Goal: Task Accomplishment & Management: Use online tool/utility

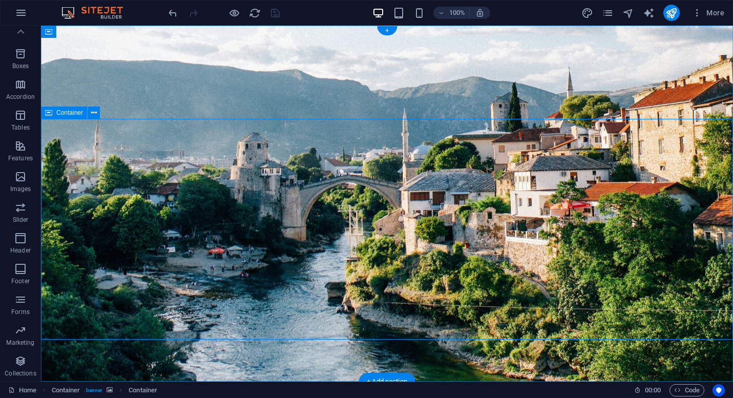
scroll to position [31, 0]
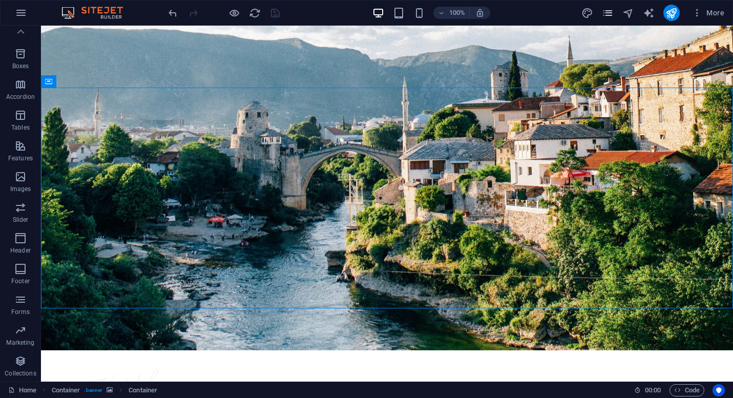
click at [605, 13] on icon "pages" at bounding box center [608, 13] width 12 height 12
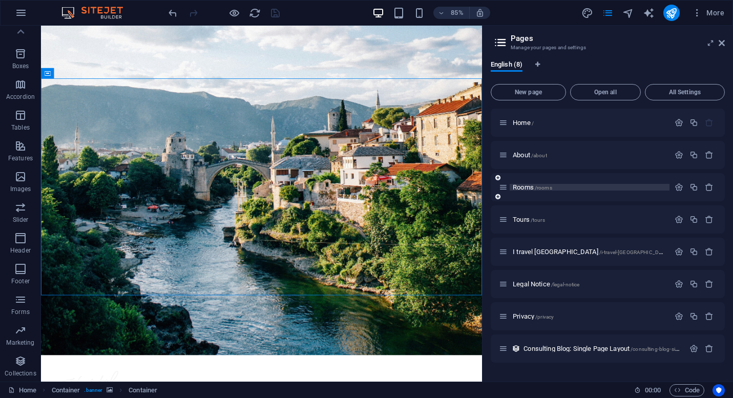
click at [560, 184] on p "Rooms /rooms" at bounding box center [590, 187] width 154 height 7
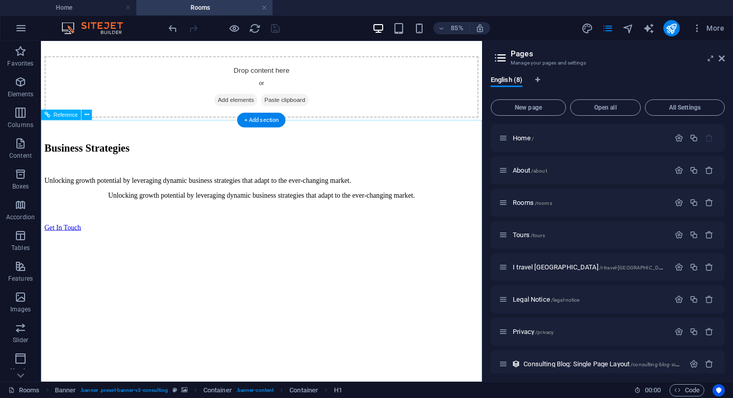
scroll to position [2476, 0]
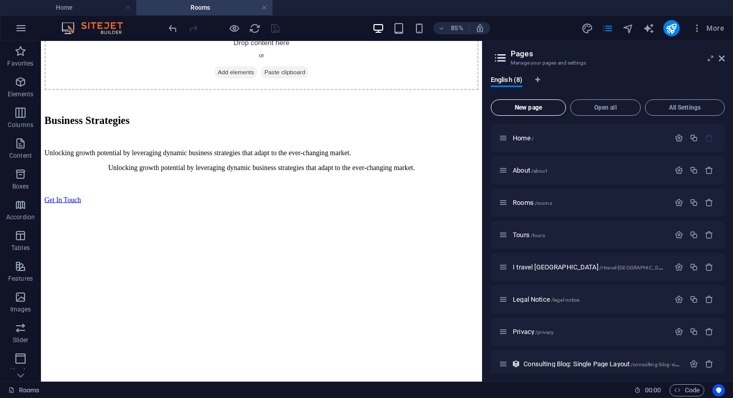
click at [529, 106] on span "New page" at bounding box center [528, 108] width 66 height 6
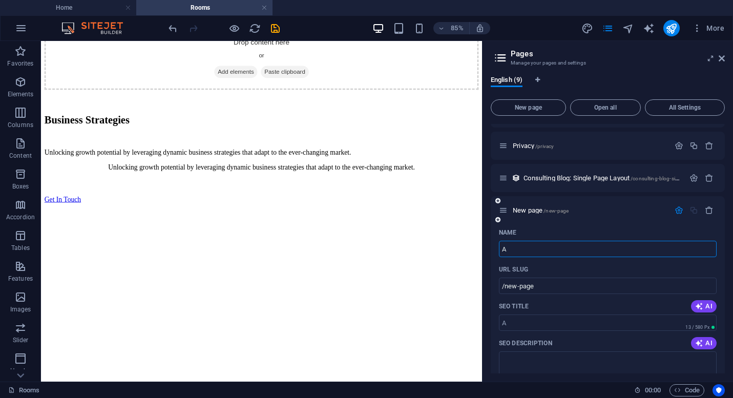
type input "A"
type input "/a"
type input "Ac"
type input "/ac"
type input "Accom"
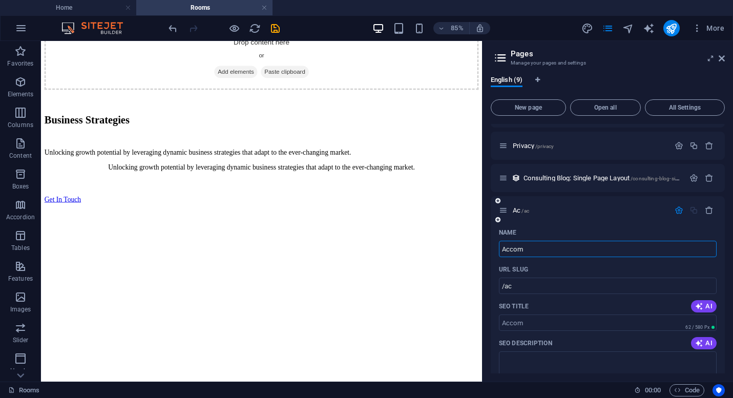
type input "/accom"
paste input "accommodation"
type input "accommodation"
type input "/accommodation"
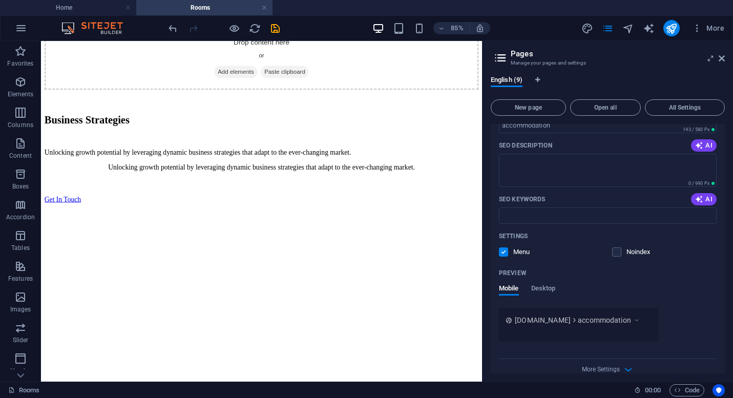
scroll to position [0, 0]
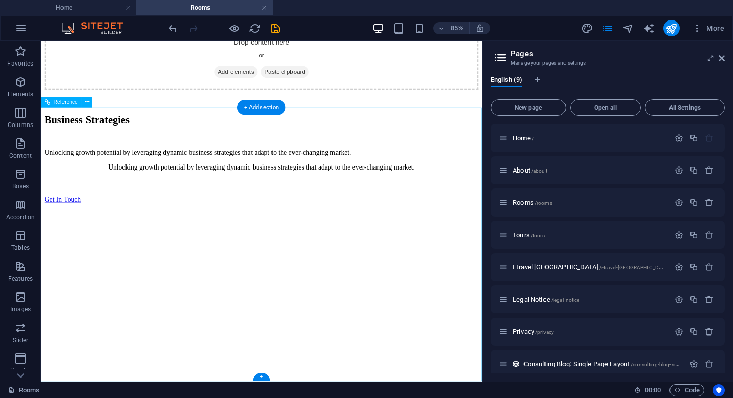
type input "accommodation"
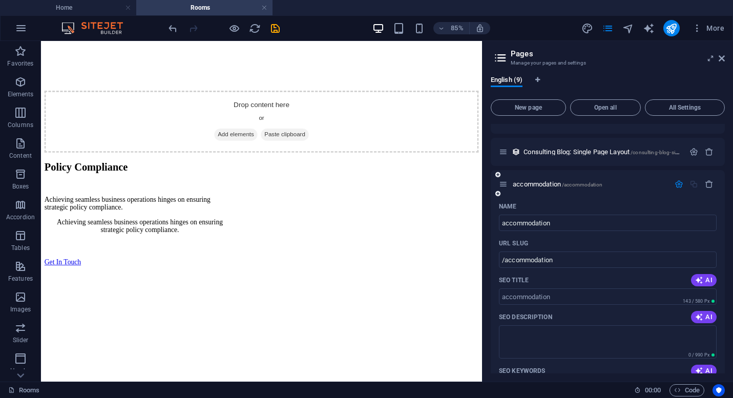
scroll to position [142, 0]
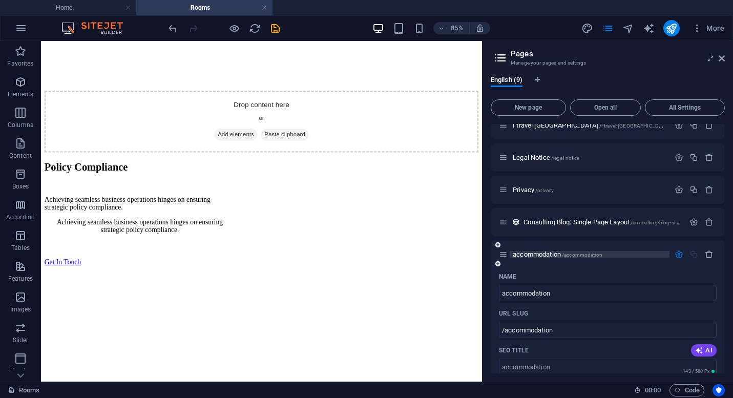
click at [541, 254] on span "accommodation /accommodation" at bounding box center [558, 255] width 90 height 8
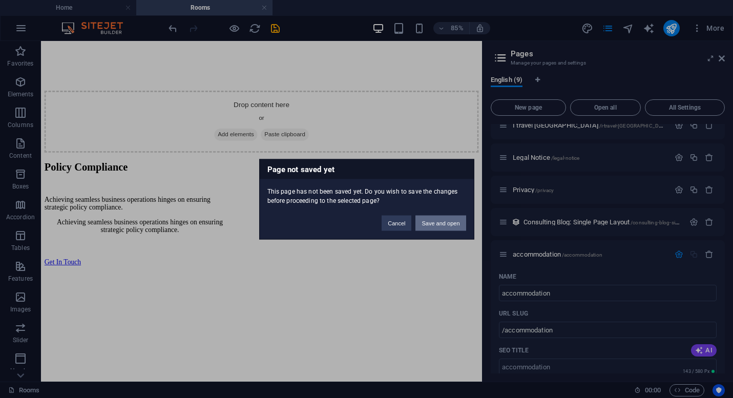
click at [435, 221] on button "Save and open" at bounding box center [441, 222] width 50 height 15
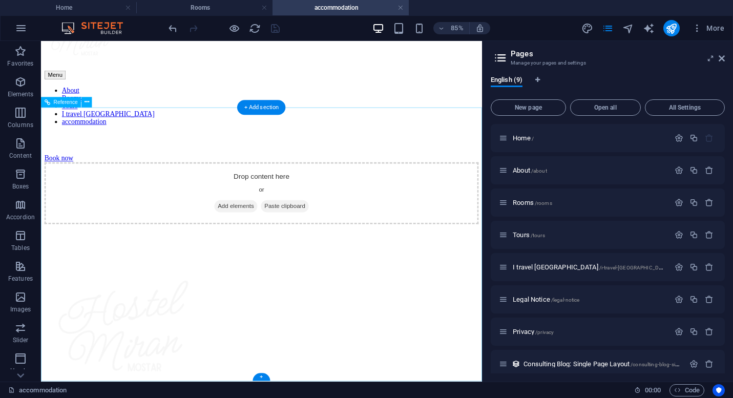
scroll to position [0, 0]
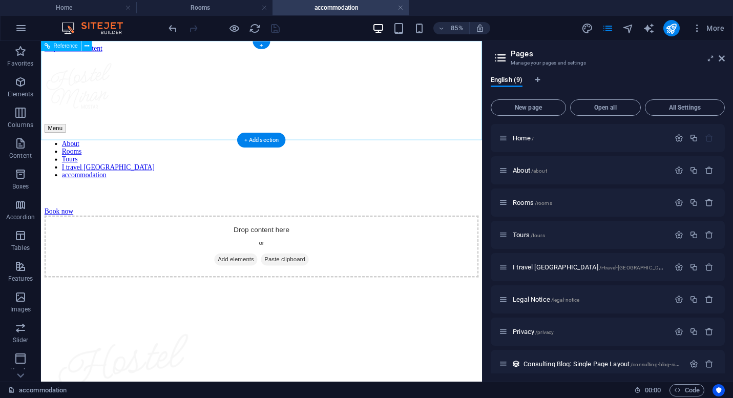
click at [184, 113] on div "Menu About Rooms Tours I travel balkans accommodation Book now" at bounding box center [300, 150] width 511 height 192
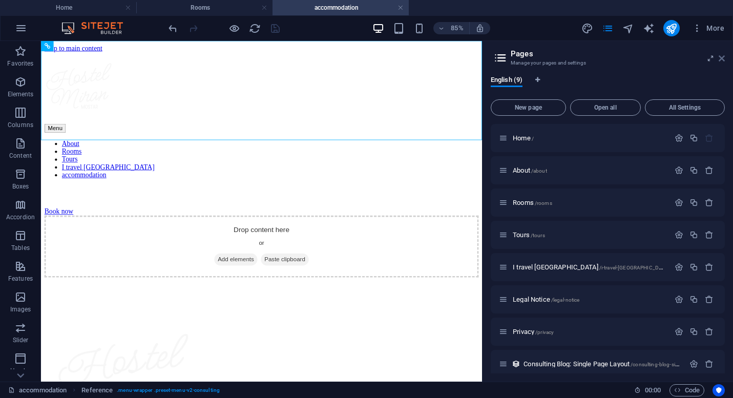
drag, startPoint x: 722, startPoint y: 55, endPoint x: 681, endPoint y: 14, distance: 58.0
click at [722, 55] on icon at bounding box center [722, 58] width 6 height 8
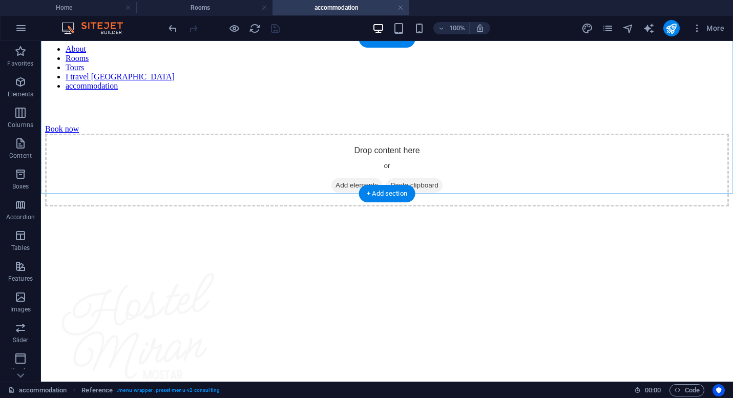
scroll to position [114, 0]
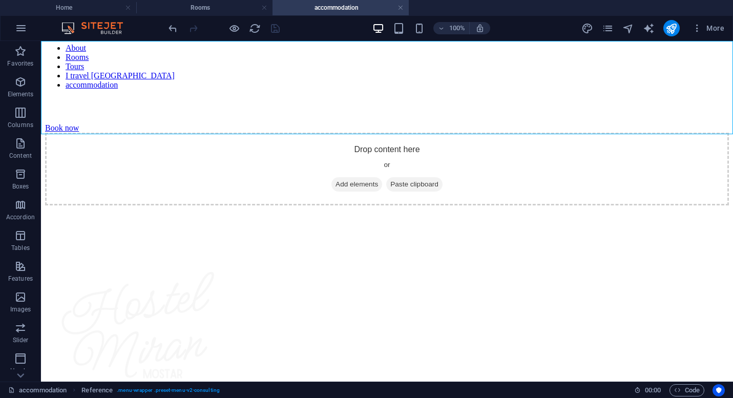
click at [323, 87] on nav "About Rooms Tours I travel balkans accommodation" at bounding box center [387, 67] width 684 height 46
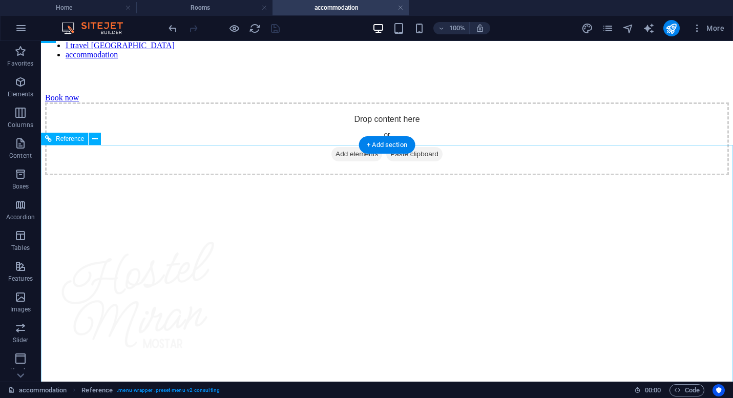
scroll to position [24, 0]
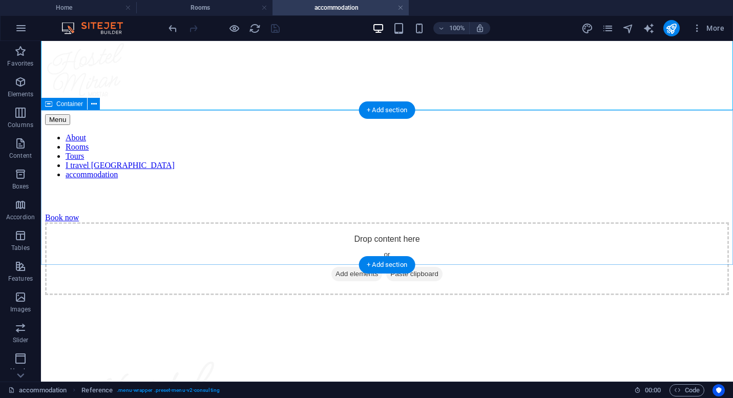
click at [244, 222] on div "Drop content here or Add elements Paste clipboard" at bounding box center [387, 258] width 684 height 73
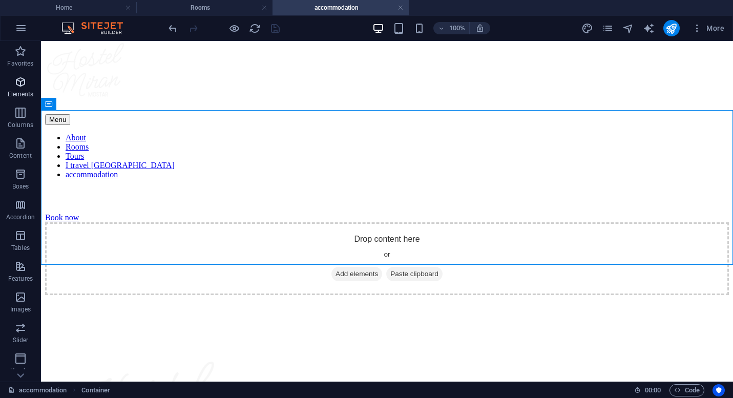
click at [24, 97] on p "Elements" at bounding box center [21, 94] width 26 height 8
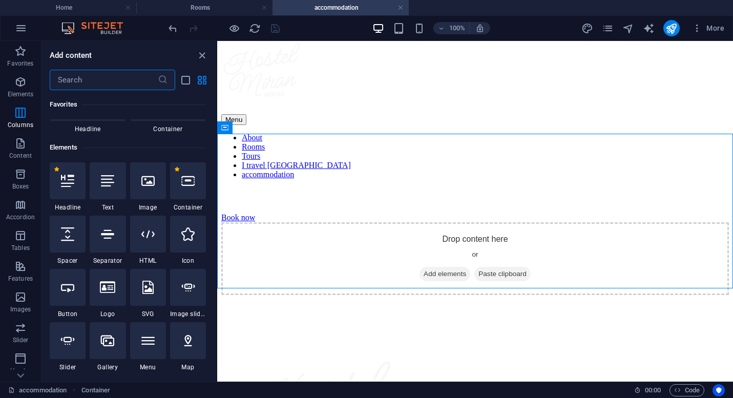
scroll to position [0, 0]
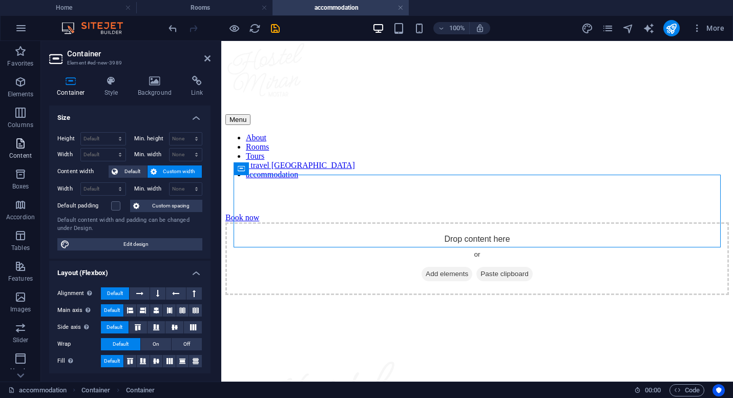
click at [18, 143] on icon "button" at bounding box center [20, 143] width 12 height 12
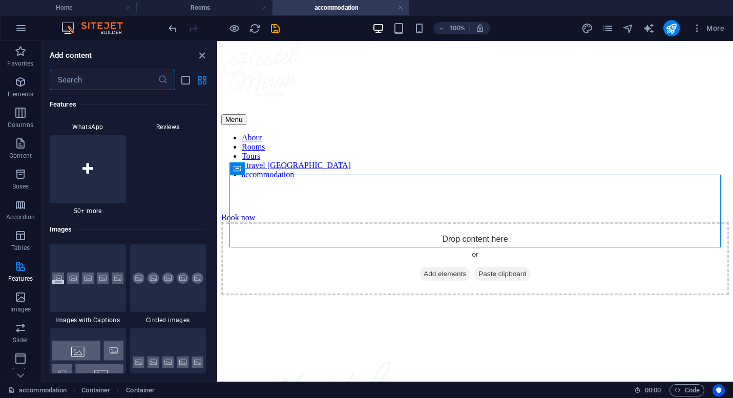
scroll to position [5051, 0]
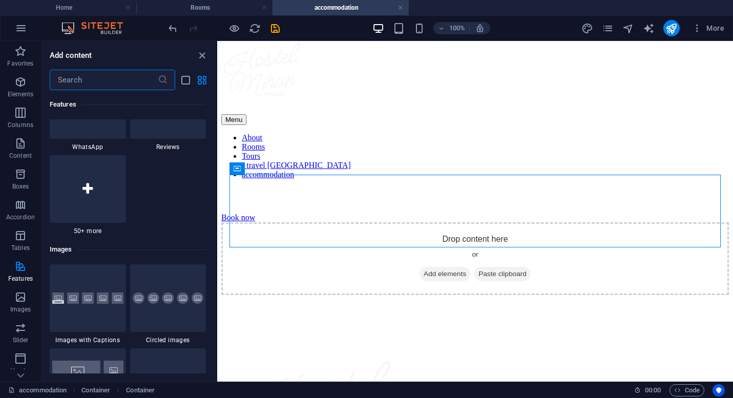
click at [132, 84] on input "text" at bounding box center [104, 80] width 108 height 20
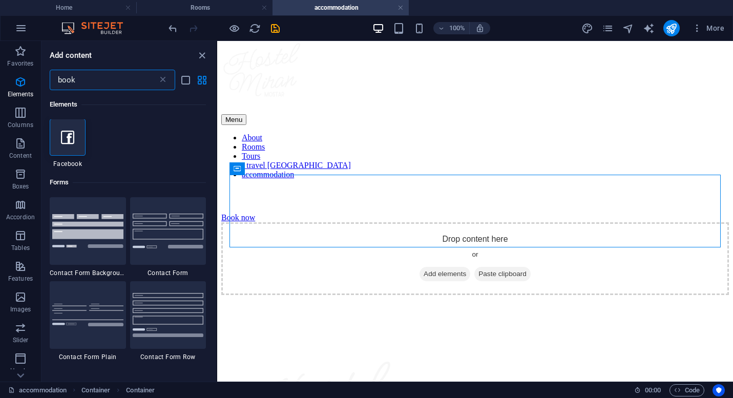
scroll to position [0, 0]
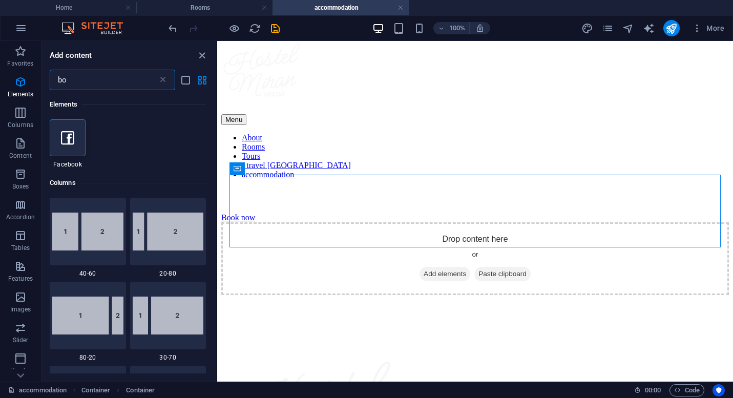
type input "b"
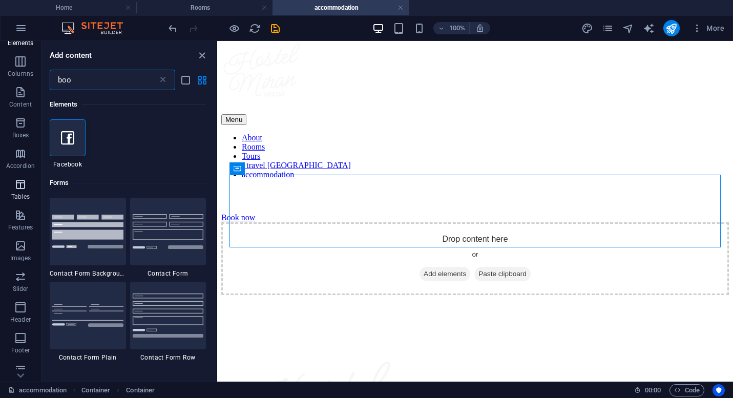
scroll to position [64, 0]
type input "boo"
click at [19, 174] on icon "button" at bounding box center [20, 172] width 12 height 12
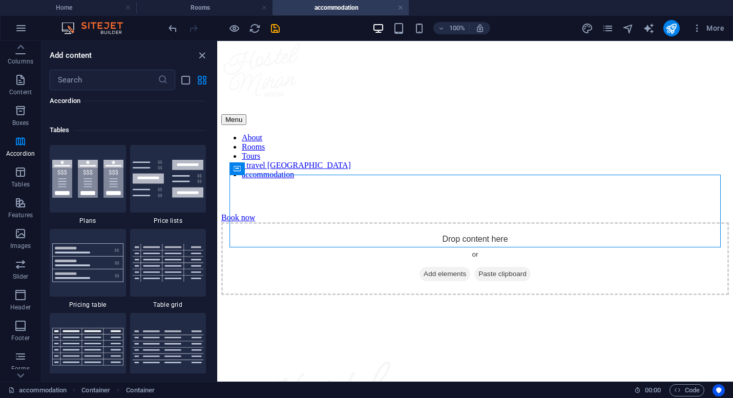
scroll to position [3510, 0]
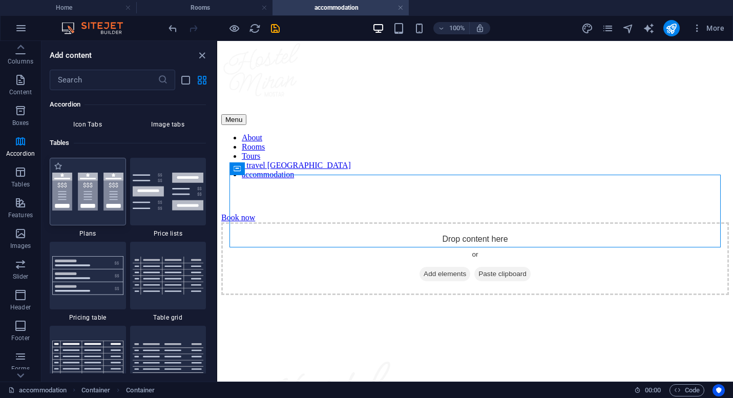
click at [93, 205] on img at bounding box center [87, 192] width 71 height 38
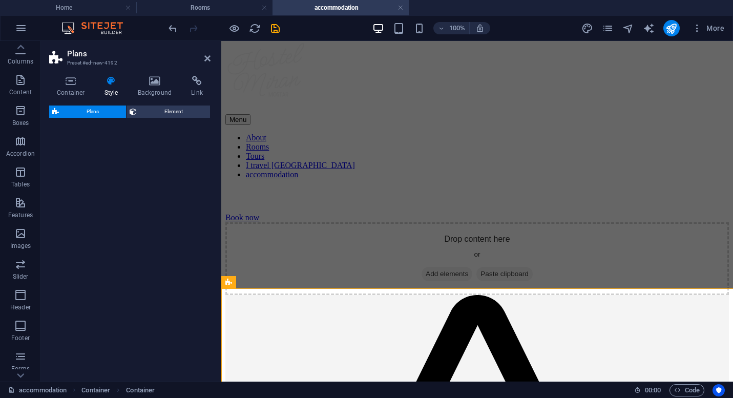
click at [148, 208] on div "Plans Preset #ed-new-4192 Container Style Background Link Size Height Default p…" at bounding box center [387, 211] width 692 height 341
select select "rem"
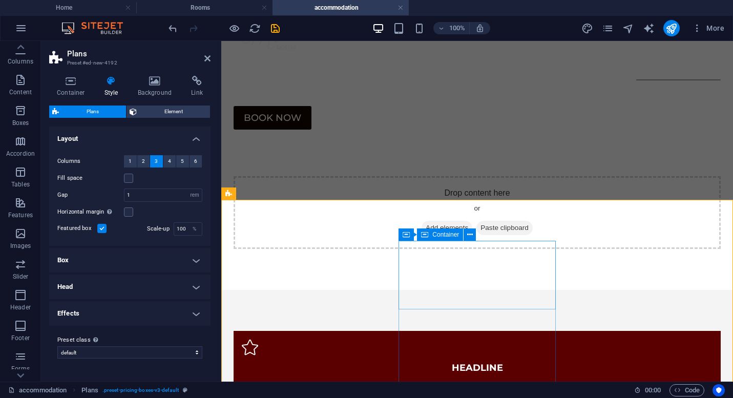
scroll to position [45, 0]
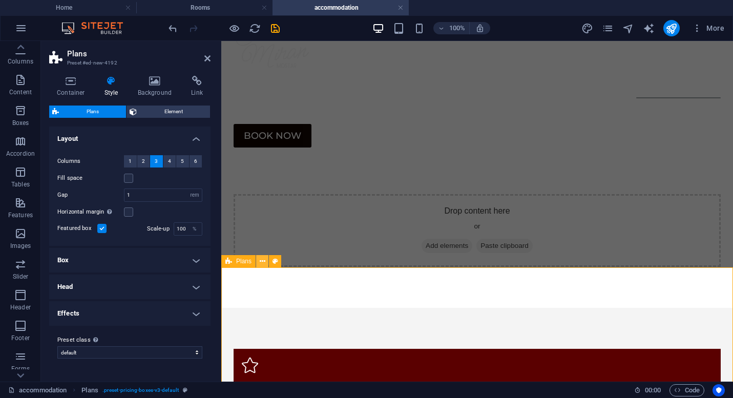
click at [264, 262] on icon at bounding box center [263, 261] width 6 height 11
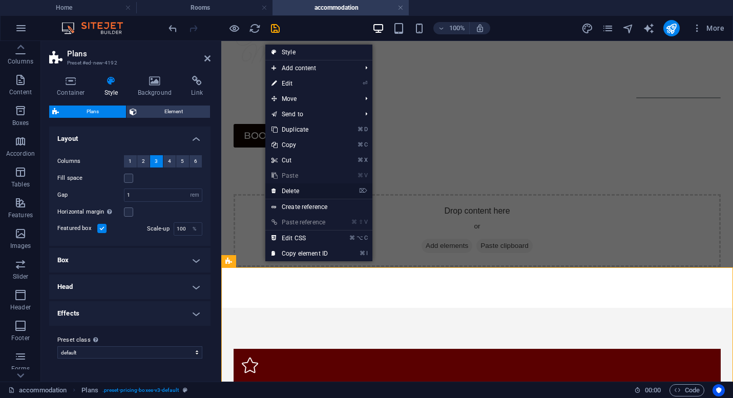
click at [302, 192] on link "⌦ Delete" at bounding box center [299, 190] width 69 height 15
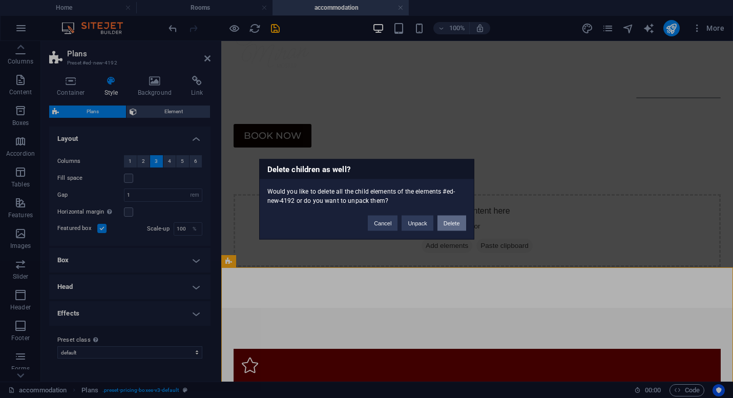
click at [456, 220] on button "Delete" at bounding box center [452, 222] width 29 height 15
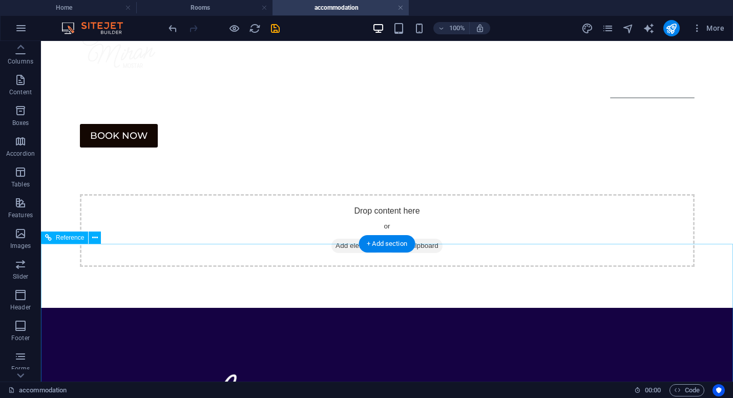
scroll to position [0, 0]
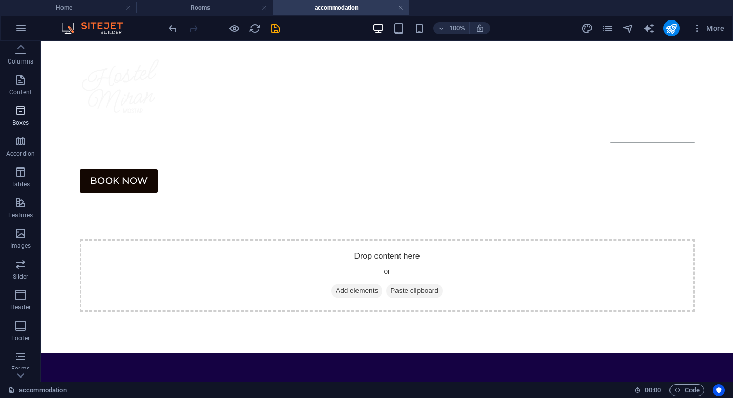
click at [24, 118] on span "Boxes" at bounding box center [20, 117] width 41 height 25
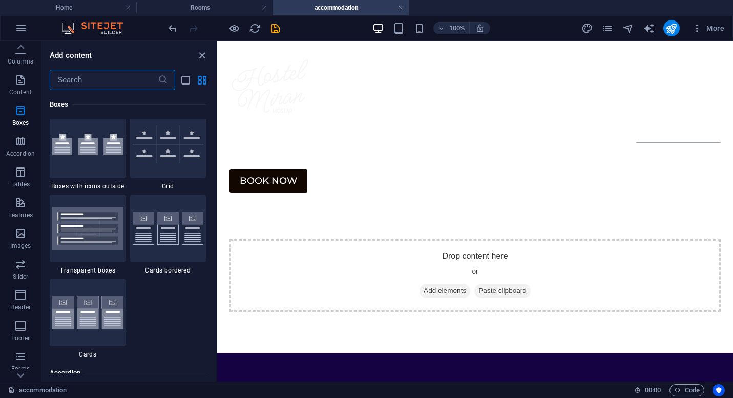
scroll to position [3052, 0]
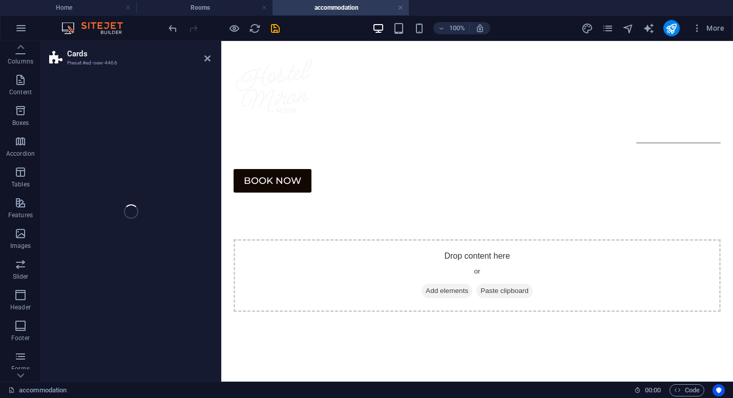
select select "rem"
select select "preset-image-boxes-v3-default"
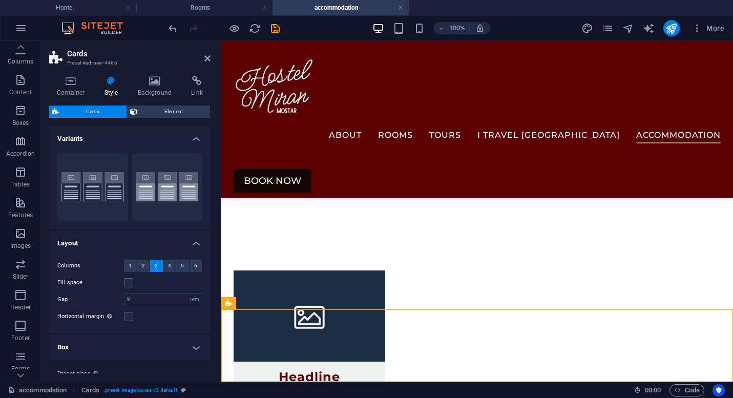
scroll to position [143, 0]
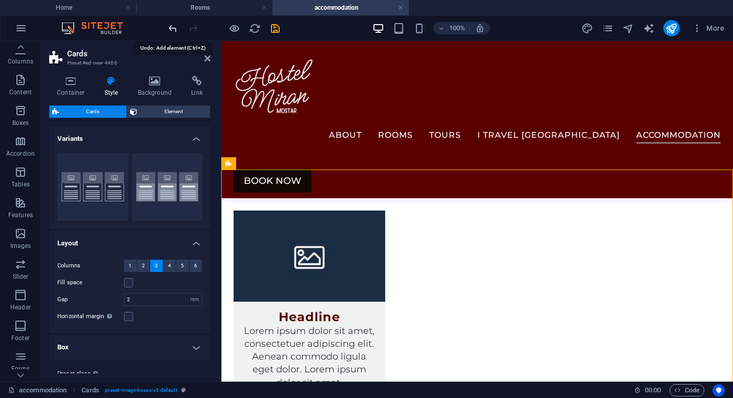
click at [171, 29] on icon "undo" at bounding box center [173, 29] width 12 height 12
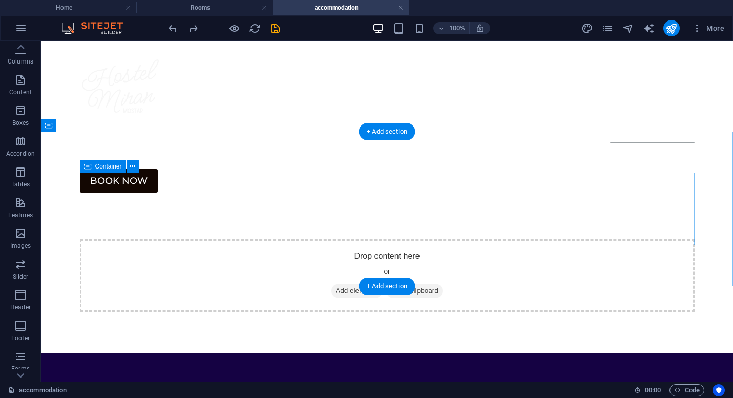
scroll to position [3, 0]
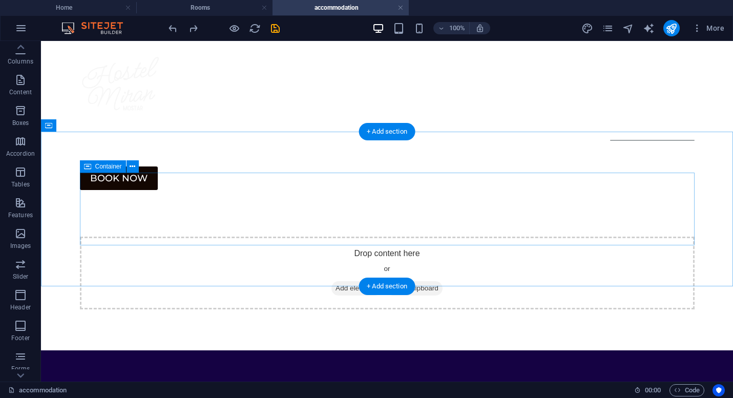
click at [238, 237] on div "Drop content here or Add elements Paste clipboard" at bounding box center [387, 273] width 615 height 73
click at [358, 281] on span "Add elements" at bounding box center [357, 288] width 51 height 14
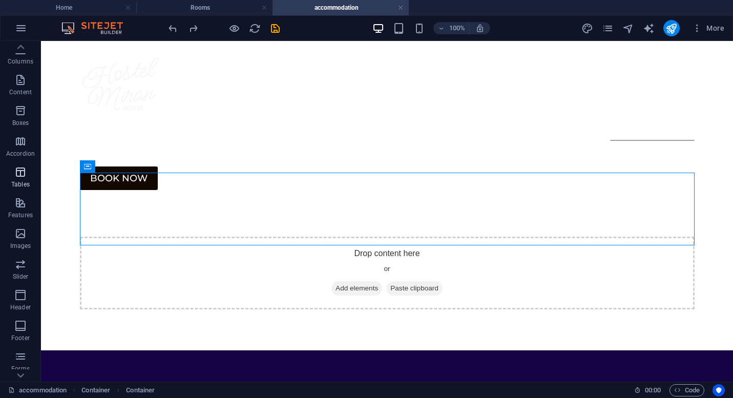
click at [21, 177] on icon "button" at bounding box center [20, 172] width 12 height 12
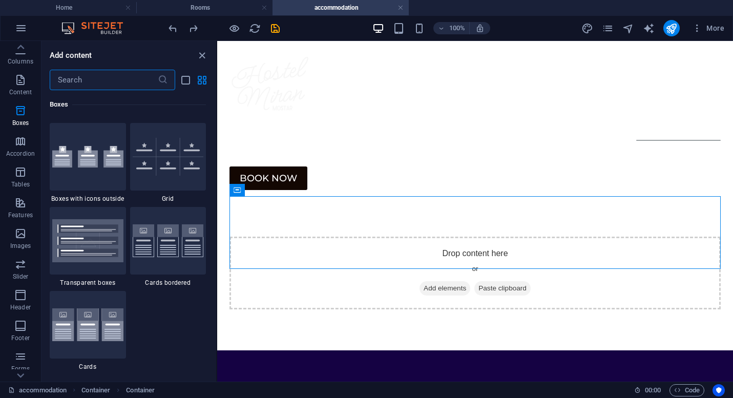
scroll to position [2939, 0]
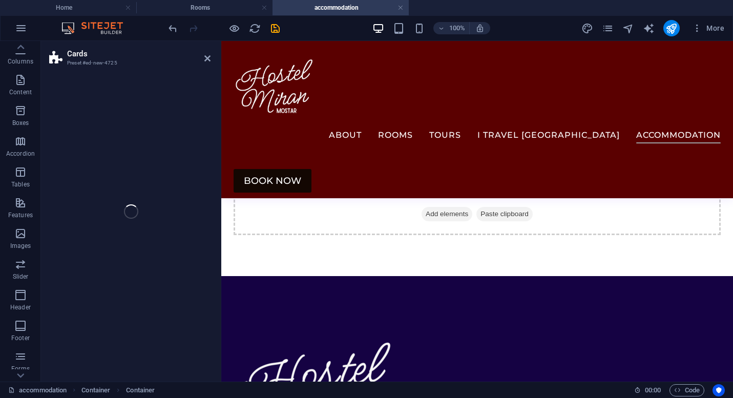
select select "rem"
select select "preset-image-boxes-v3-border"
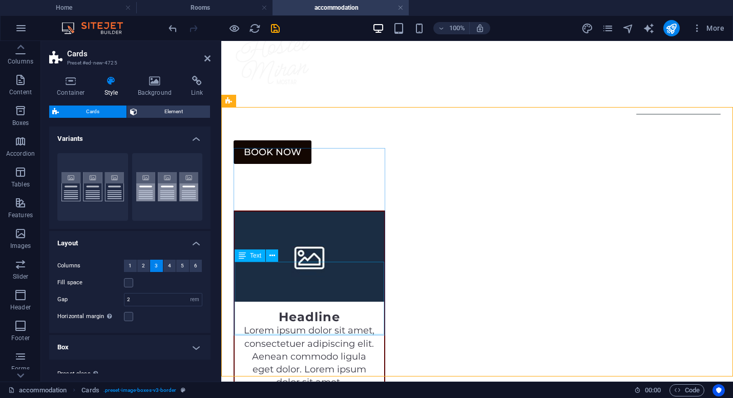
scroll to position [17, 0]
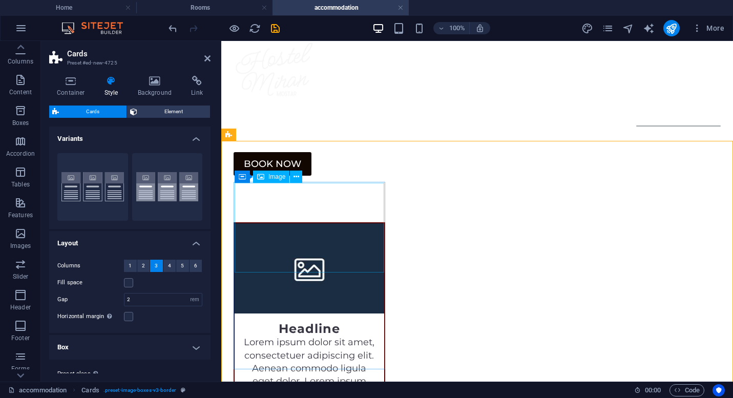
click at [327, 246] on figure at bounding box center [310, 268] width 150 height 90
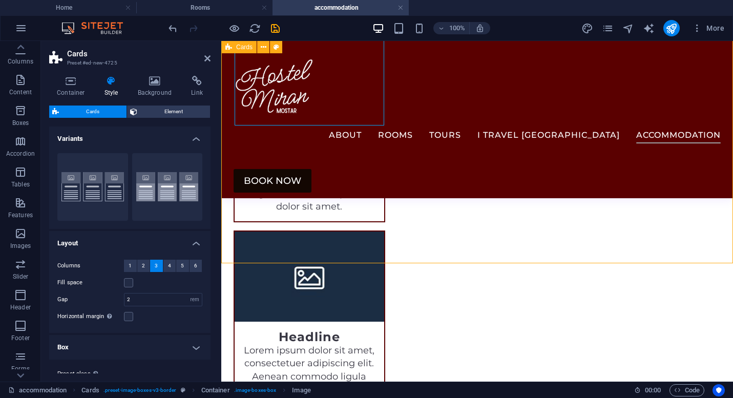
scroll to position [165, 0]
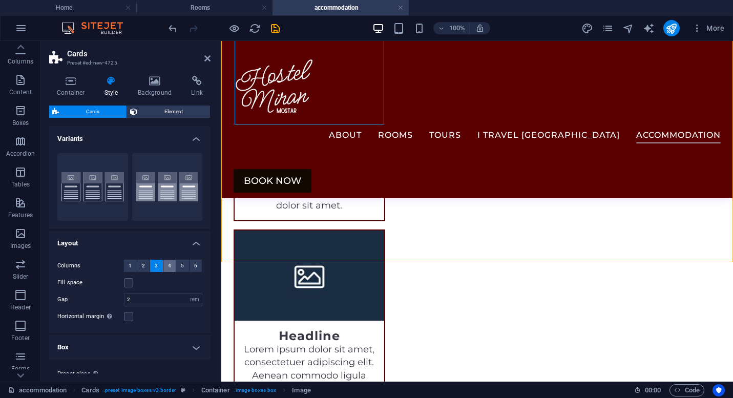
click at [167, 265] on button "4" at bounding box center [169, 266] width 13 height 12
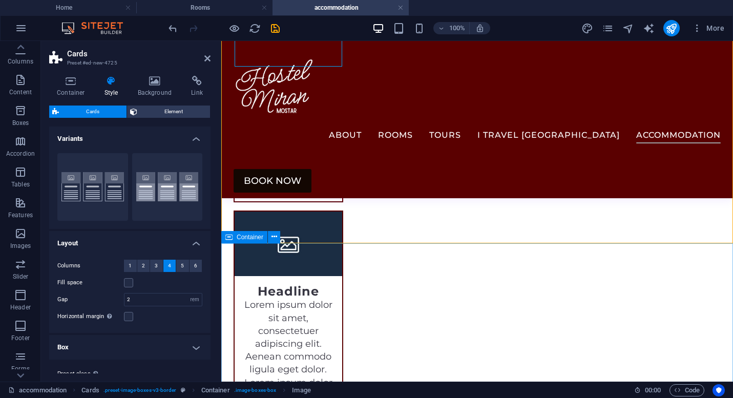
scroll to position [0, 0]
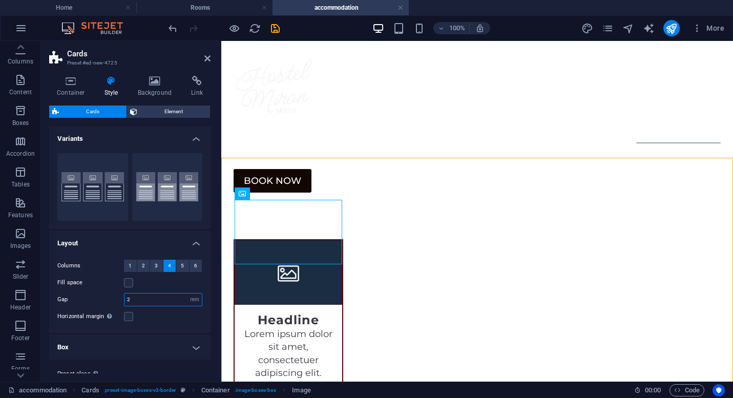
click at [150, 297] on input "2" at bounding box center [163, 300] width 77 height 12
click at [170, 317] on div "Horizontal margin Only if the containers "Content width" is not set to "Default"" at bounding box center [129, 317] width 145 height 12
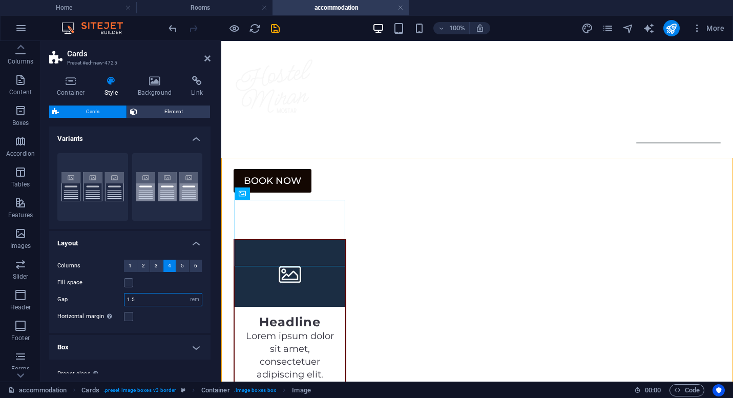
click at [163, 302] on input "1.5" at bounding box center [163, 300] width 77 height 12
click at [175, 322] on div "Horizontal margin Only if the containers "Content width" is not set to "Default"" at bounding box center [129, 317] width 145 height 12
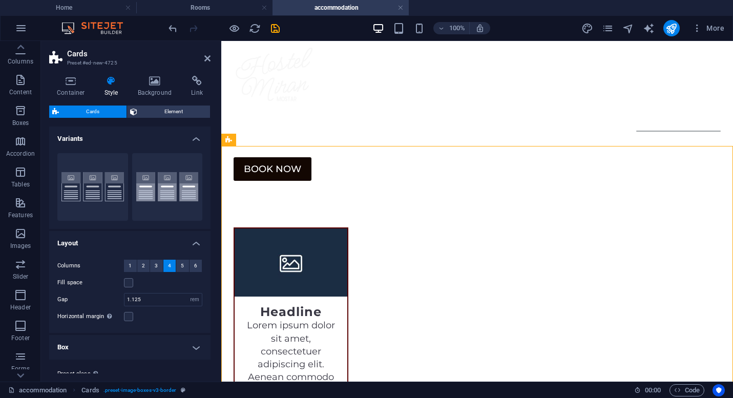
scroll to position [27, 0]
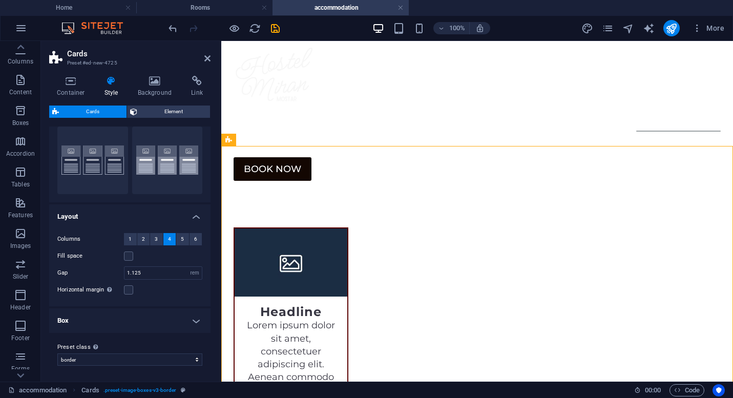
click at [199, 319] on h4 "Box" at bounding box center [129, 320] width 161 height 25
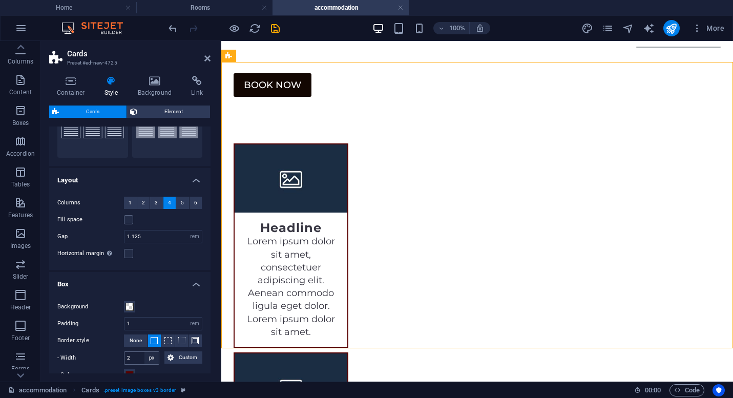
scroll to position [156, 0]
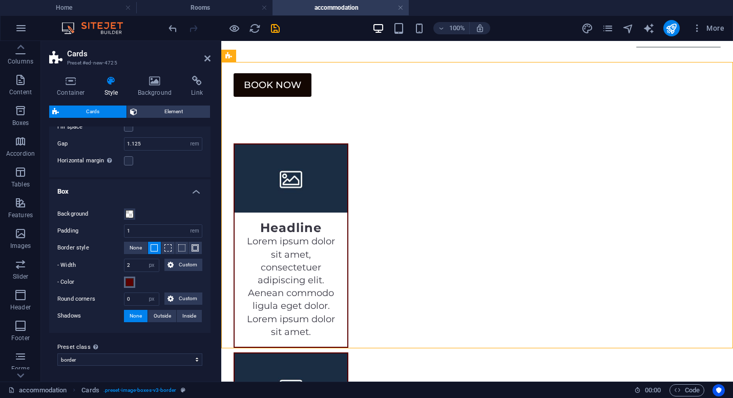
click at [133, 282] on span at bounding box center [130, 282] width 8 height 8
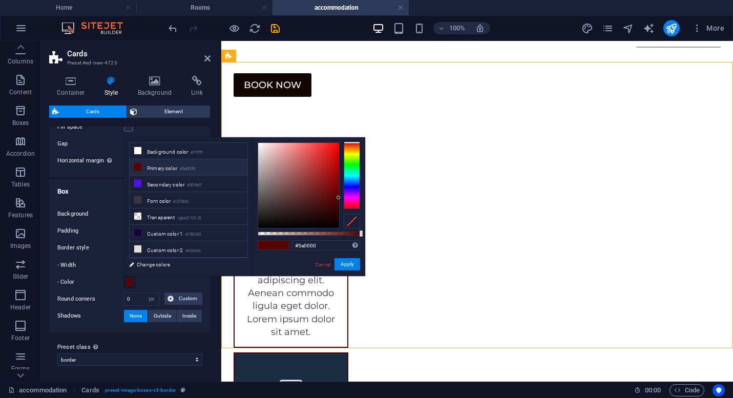
click at [156, 172] on li "Primary color #5a0000" at bounding box center [189, 167] width 118 height 16
click at [143, 169] on li "Primary color #5a0000" at bounding box center [189, 167] width 118 height 16
click at [95, 279] on label "- Color" at bounding box center [90, 282] width 67 height 12
click at [124, 279] on button "- Color" at bounding box center [129, 282] width 11 height 11
click at [159, 275] on div "less Background color #ffffff Primary color #5a0000 Secondary color #500ef7 Fon…" at bounding box center [244, 206] width 241 height 139
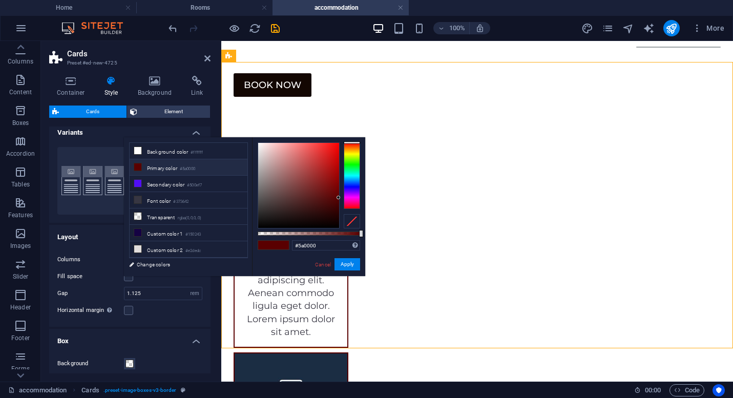
scroll to position [7, 0]
click at [105, 264] on label "Columns" at bounding box center [90, 259] width 67 height 12
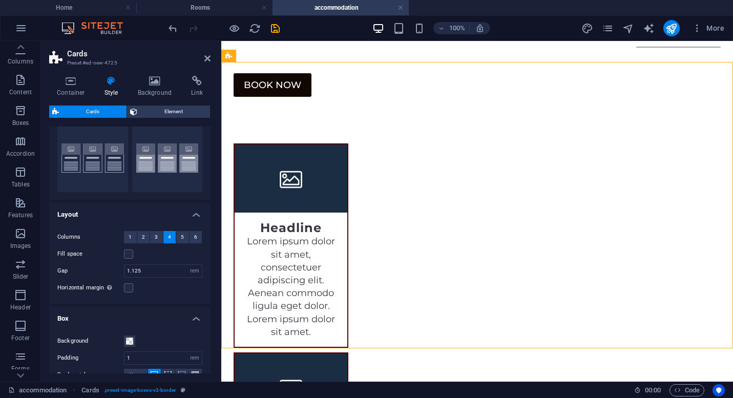
scroll to position [0, 0]
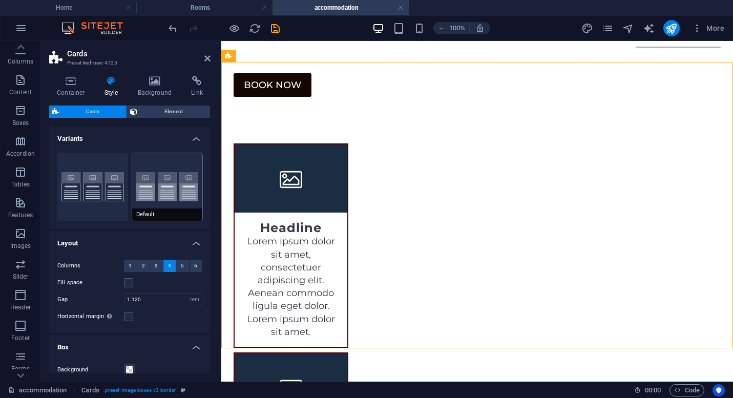
click at [159, 158] on button "Default" at bounding box center [167, 187] width 71 height 68
type input "2"
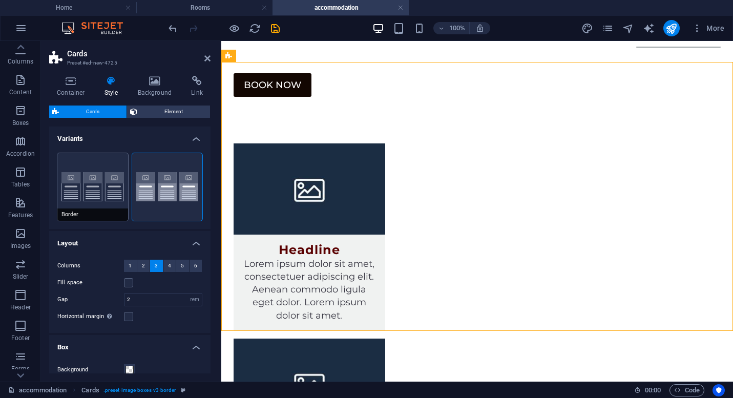
click at [94, 163] on button "Border" at bounding box center [92, 187] width 71 height 68
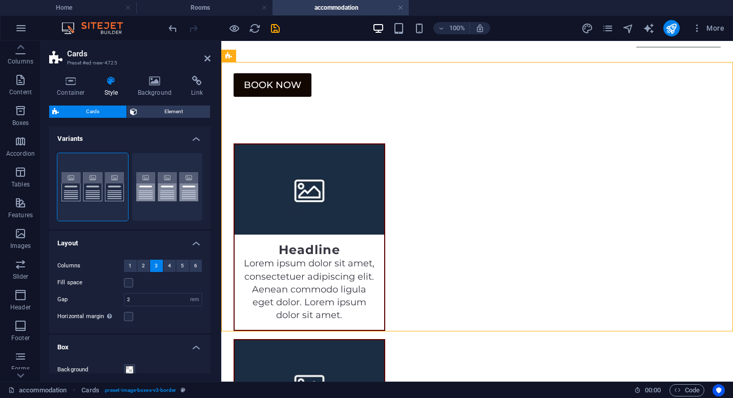
click at [177, 36] on div at bounding box center [224, 28] width 115 height 16
click at [173, 30] on icon "undo" at bounding box center [173, 29] width 12 height 12
type input "1"
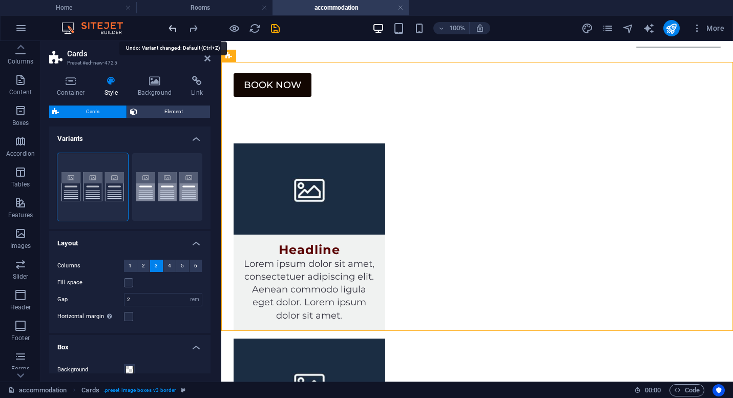
click at [173, 30] on icon "undo" at bounding box center [173, 29] width 12 height 12
type input "1.125"
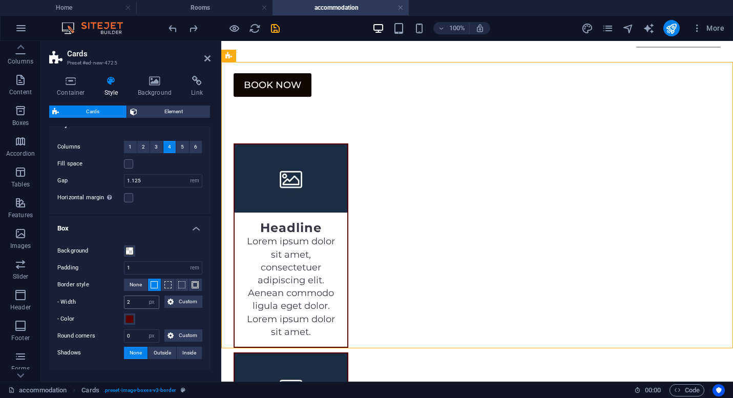
scroll to position [103, 0]
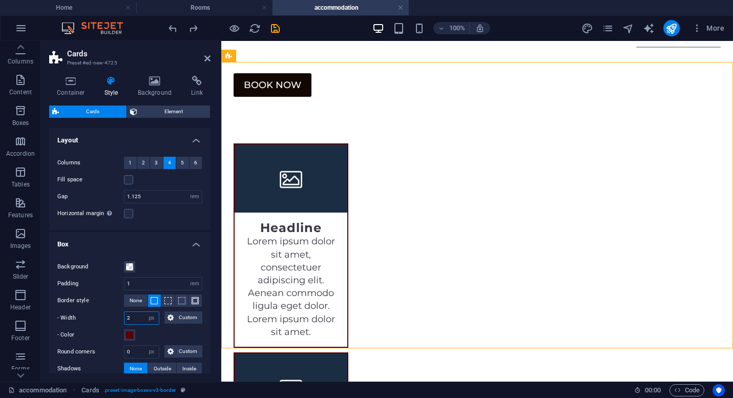
click at [138, 319] on input "2" at bounding box center [142, 318] width 34 height 12
type input "1"
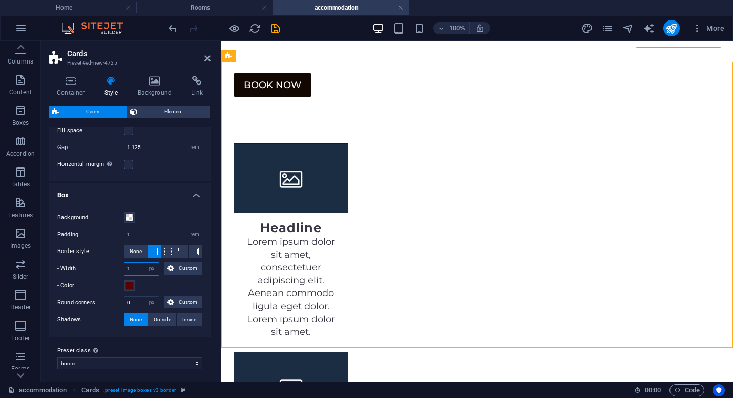
scroll to position [156, 0]
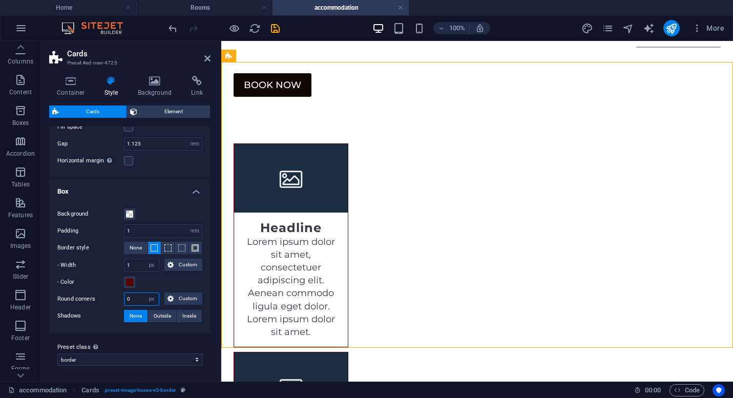
click at [141, 301] on input "0" at bounding box center [142, 299] width 34 height 12
click at [153, 336] on div "Preset class Above chosen variant and settings affect all elements which carry …" at bounding box center [129, 353] width 161 height 41
click at [136, 300] on input "3" at bounding box center [142, 299] width 34 height 12
type input "5"
click at [181, 330] on div "Background Padding 1 px rem % vw vh Border style None - Width 1 px rem vh vw Cu…" at bounding box center [130, 265] width 166 height 135
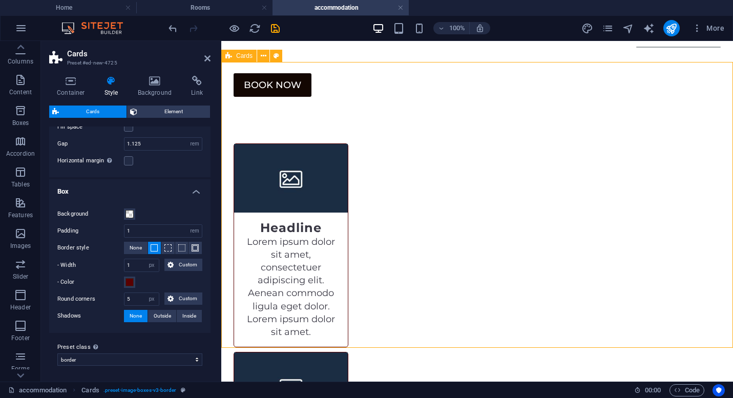
click at [150, 86] on icon at bounding box center [155, 81] width 50 height 10
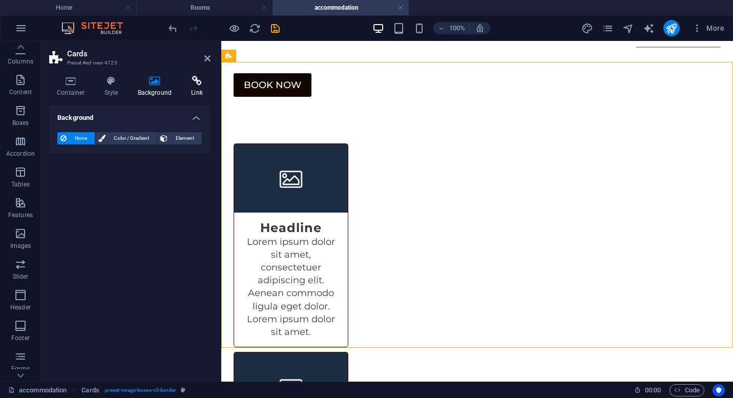
click at [196, 85] on icon at bounding box center [196, 81] width 27 height 10
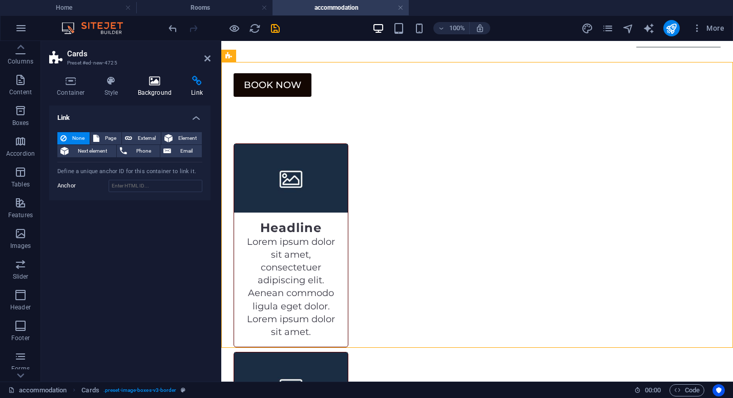
click at [153, 93] on h4 "Background" at bounding box center [157, 87] width 54 height 22
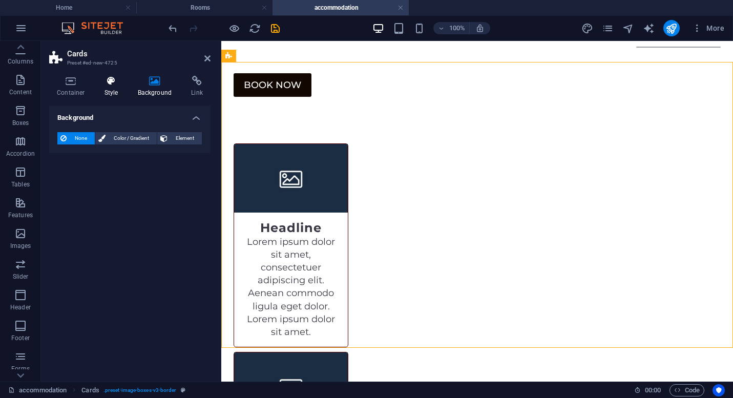
click at [111, 85] on icon at bounding box center [111, 81] width 29 height 10
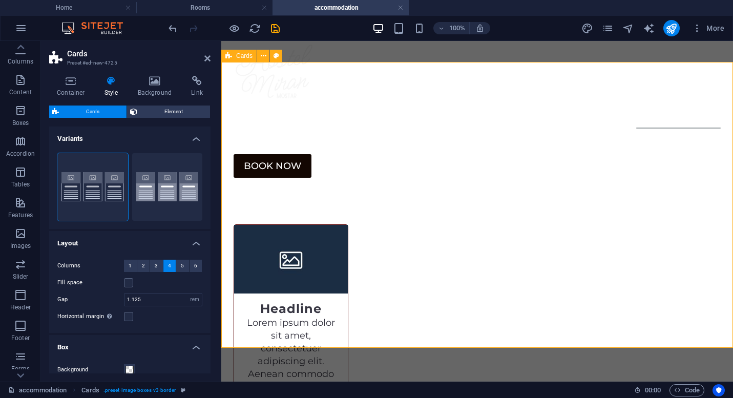
scroll to position [0, 0]
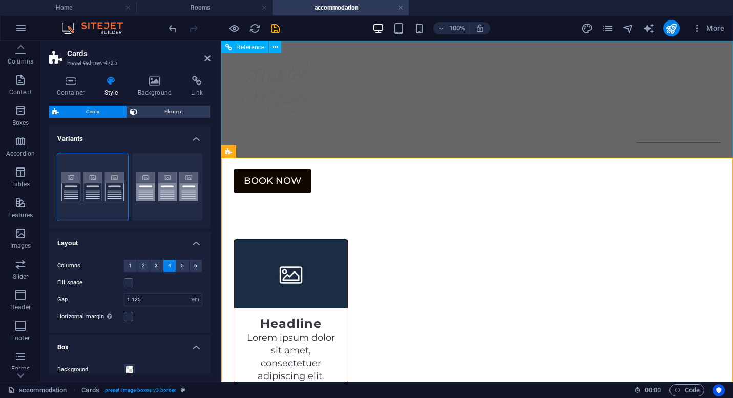
click at [371, 129] on nav "About Rooms Tours I travel balkans accommodation" at bounding box center [477, 136] width 487 height 15
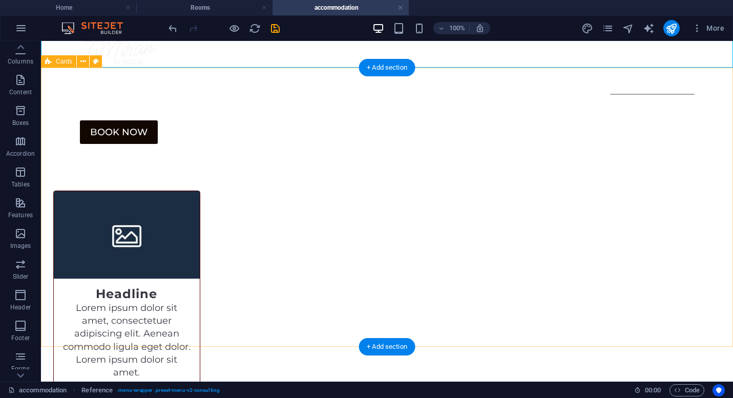
scroll to position [47, 0]
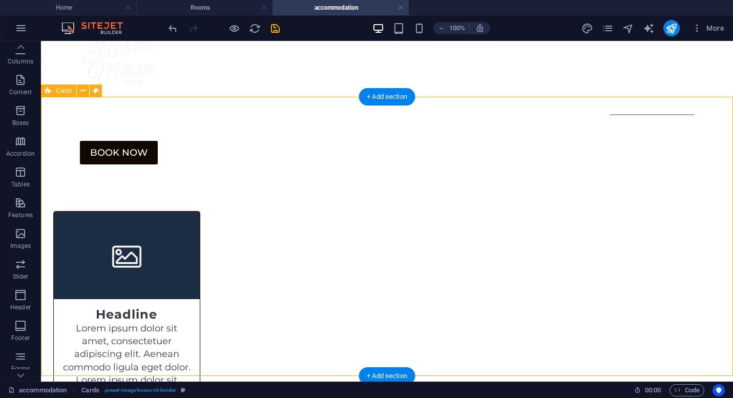
scroll to position [0, 0]
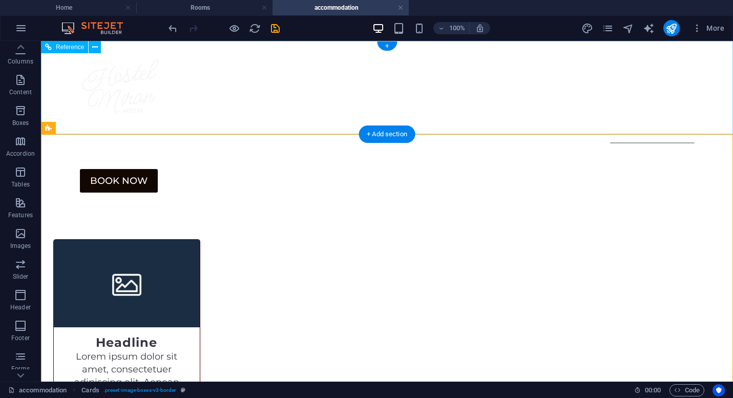
click at [286, 101] on div "Menu About Rooms Tours I travel balkans accommodation Book now" at bounding box center [387, 119] width 692 height 157
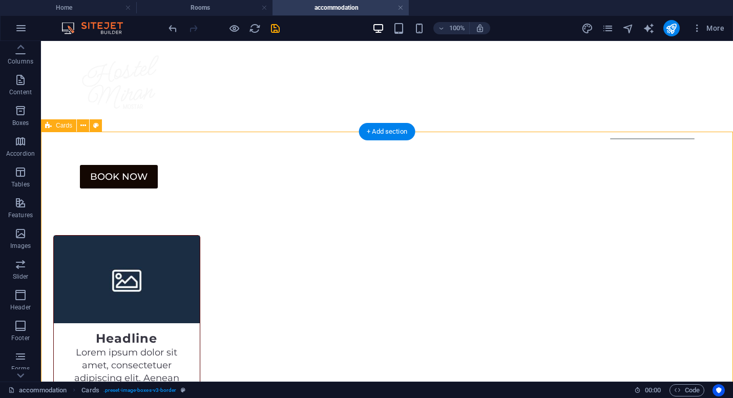
scroll to position [3, 0]
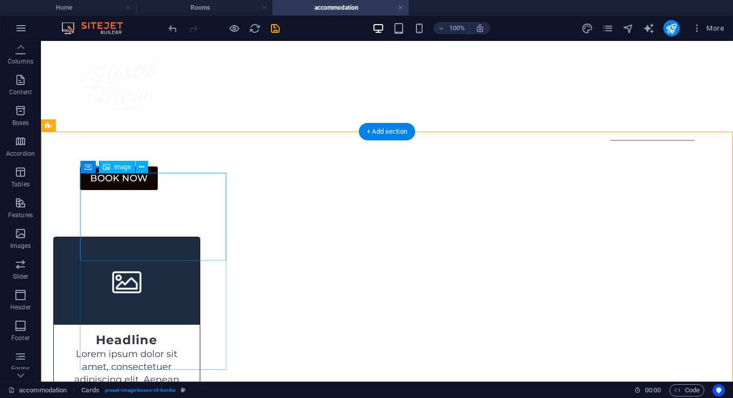
click at [168, 237] on figure at bounding box center [127, 281] width 146 height 88
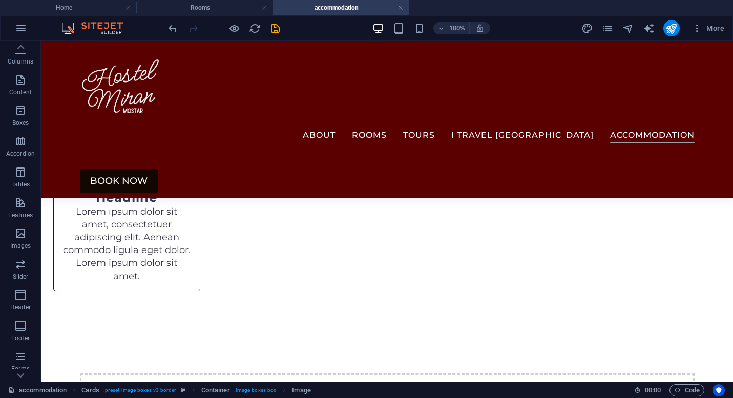
scroll to position [0, 0]
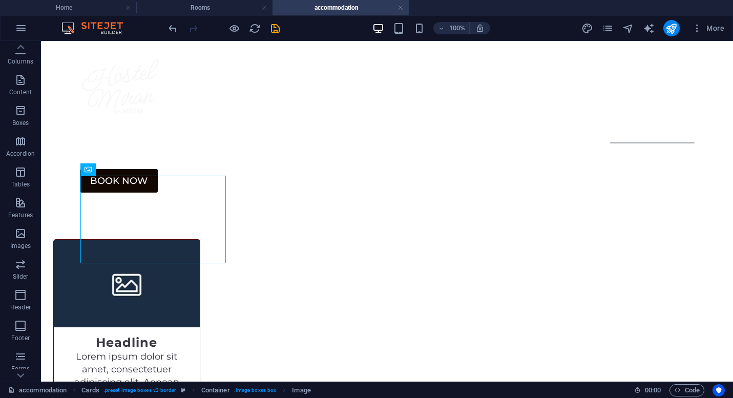
click at [150, 240] on figure at bounding box center [127, 284] width 146 height 88
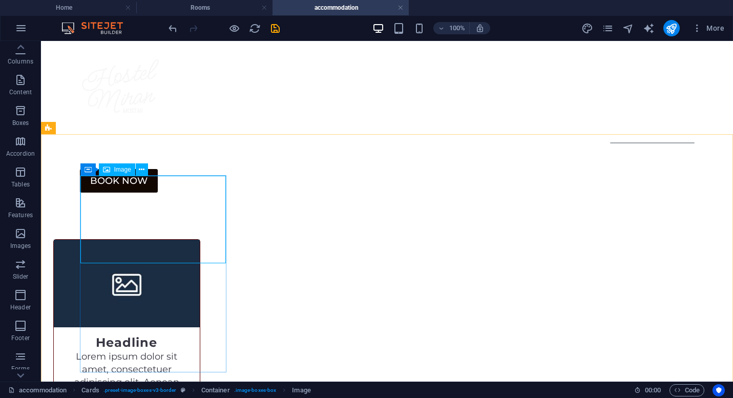
click at [121, 171] on span "Image" at bounding box center [122, 170] width 17 height 6
click at [125, 169] on span "Image" at bounding box center [122, 170] width 17 height 6
click at [148, 240] on figure at bounding box center [127, 284] width 146 height 88
click at [137, 170] on button at bounding box center [142, 169] width 12 height 12
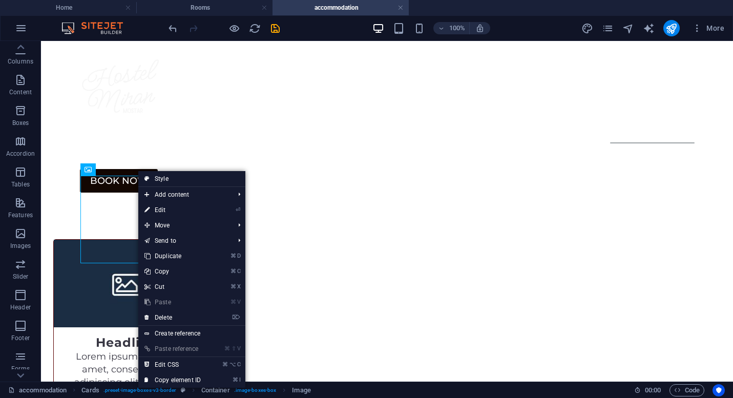
click at [111, 240] on figure at bounding box center [127, 284] width 146 height 88
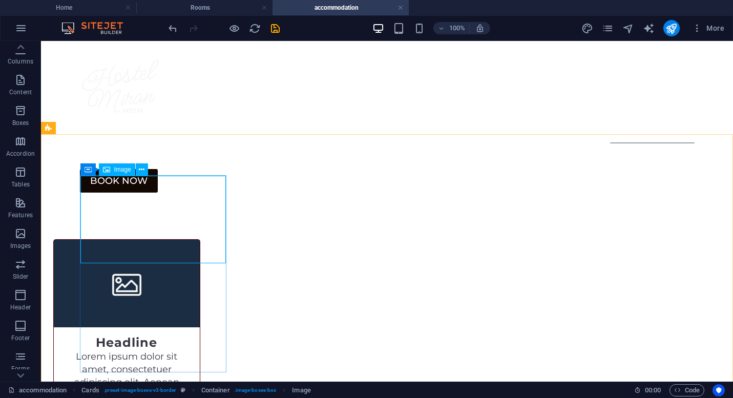
click at [121, 171] on span "Image" at bounding box center [122, 170] width 17 height 6
select select "%"
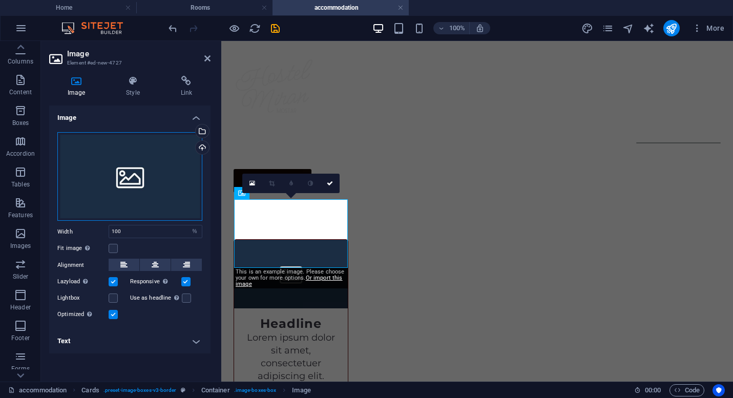
click at [126, 188] on div "Drag files here, click to choose files or select files from Files or our free s…" at bounding box center [129, 176] width 145 height 89
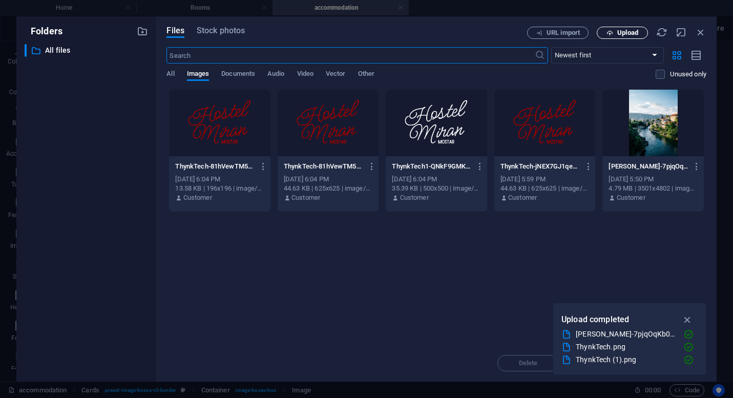
click at [630, 31] on span "Upload" at bounding box center [627, 33] width 21 height 6
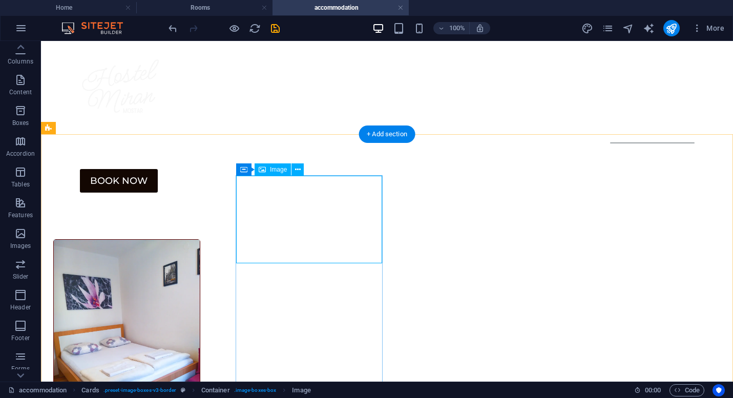
select select "%"
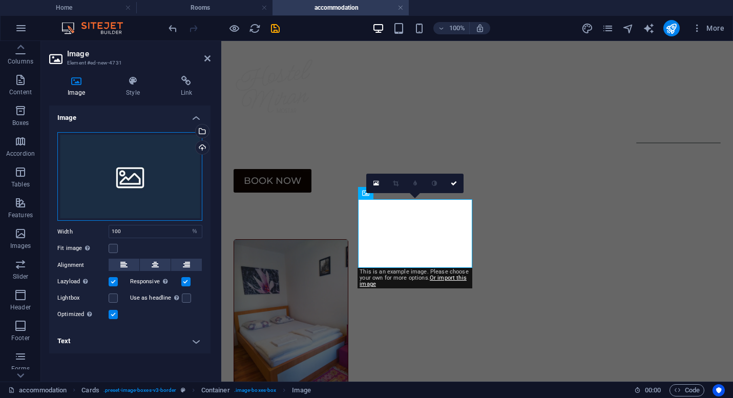
click at [148, 185] on div "Drag files here, click to choose files or select files from Files or our free s…" at bounding box center [129, 176] width 145 height 89
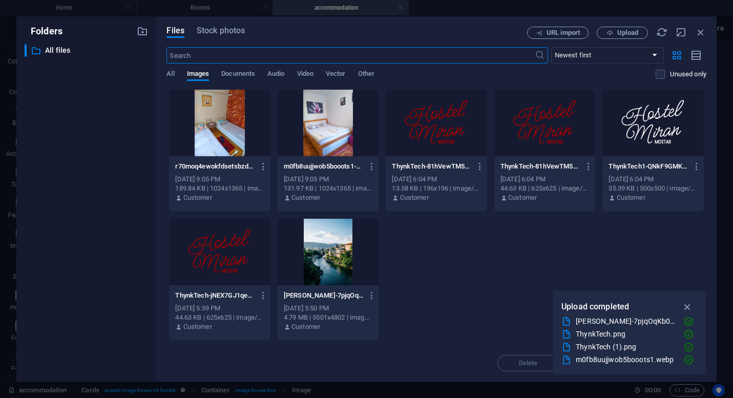
click at [225, 129] on div at bounding box center [219, 123] width 101 height 67
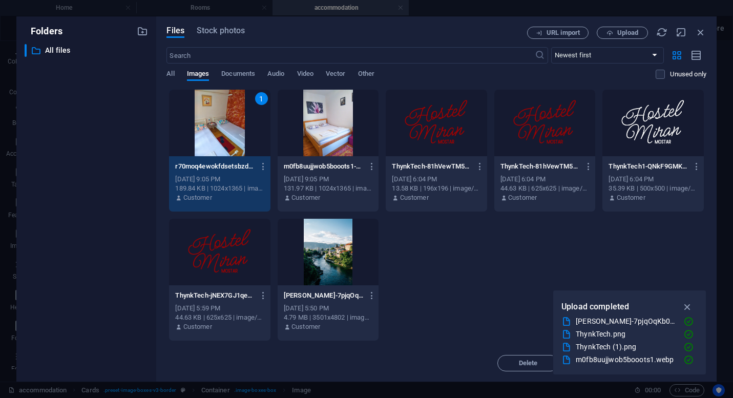
click at [227, 138] on div "1" at bounding box center [219, 123] width 101 height 67
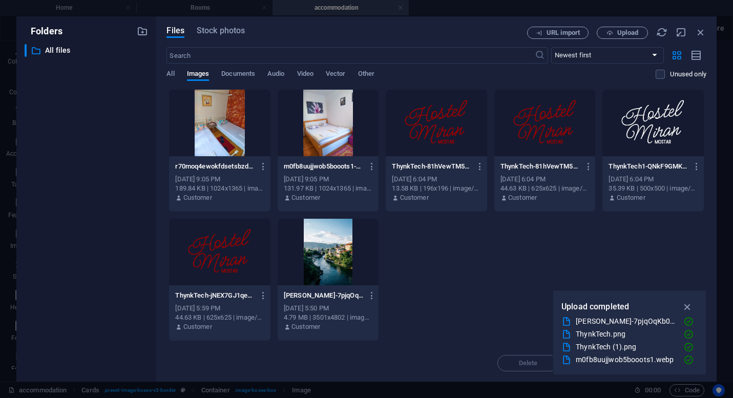
click at [227, 138] on div at bounding box center [219, 123] width 101 height 67
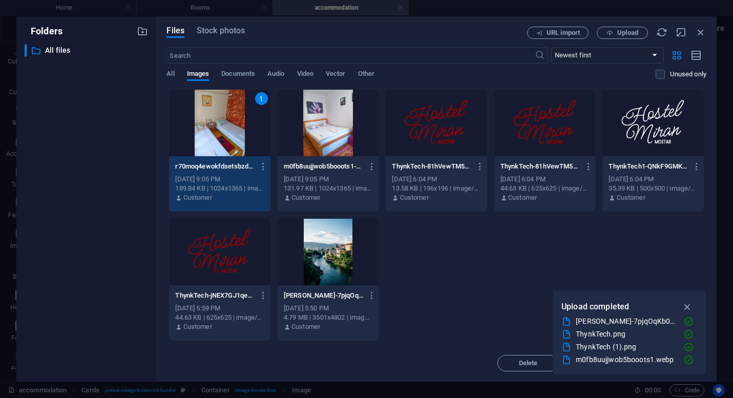
click at [687, 304] on icon "button" at bounding box center [688, 306] width 12 height 11
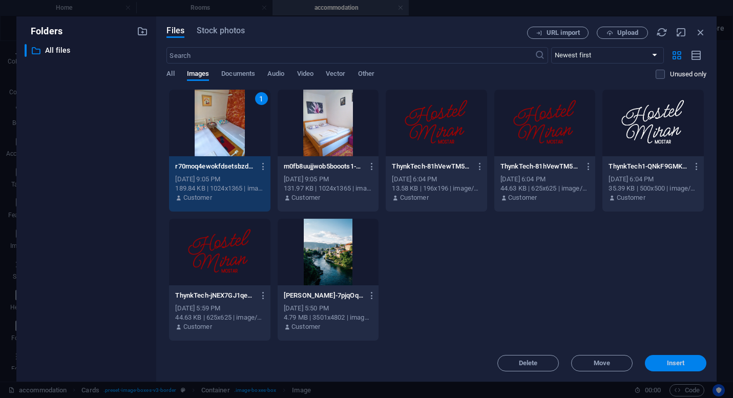
click at [655, 364] on span "Insert" at bounding box center [675, 363] width 53 height 6
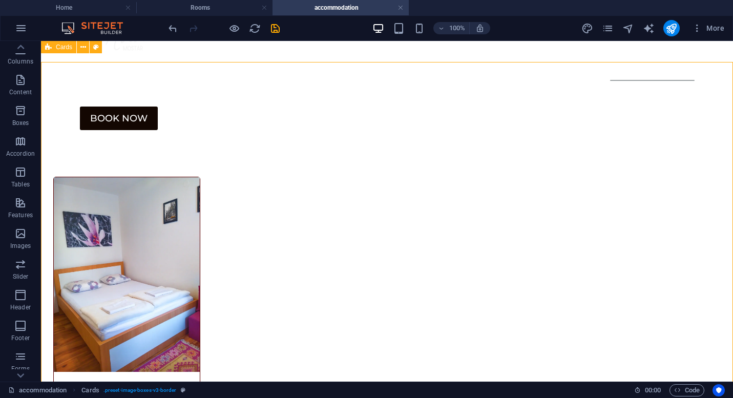
scroll to position [61, 0]
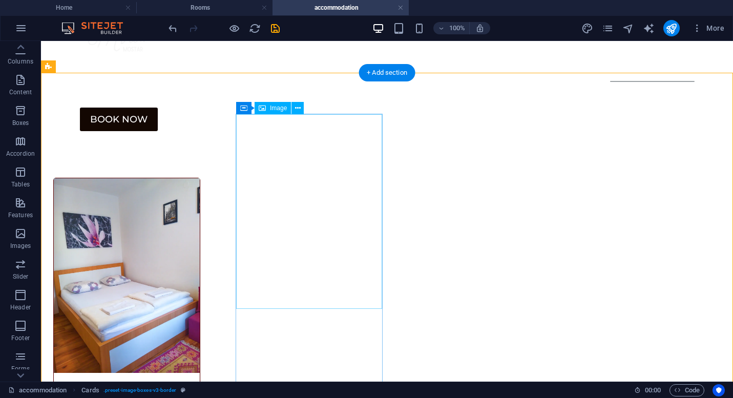
click at [271, 107] on span "Image" at bounding box center [278, 108] width 17 height 6
click at [272, 109] on span "Image" at bounding box center [278, 108] width 17 height 6
select select "%"
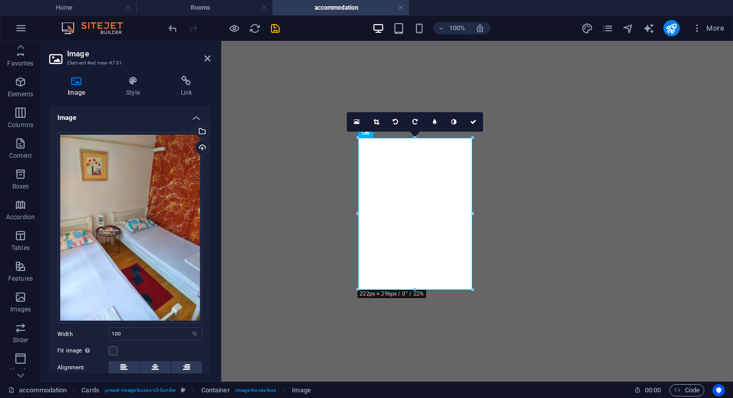
select select "%"
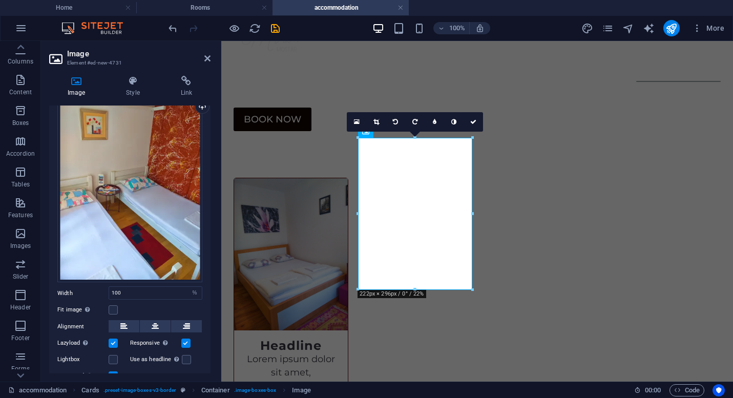
scroll to position [46, 0]
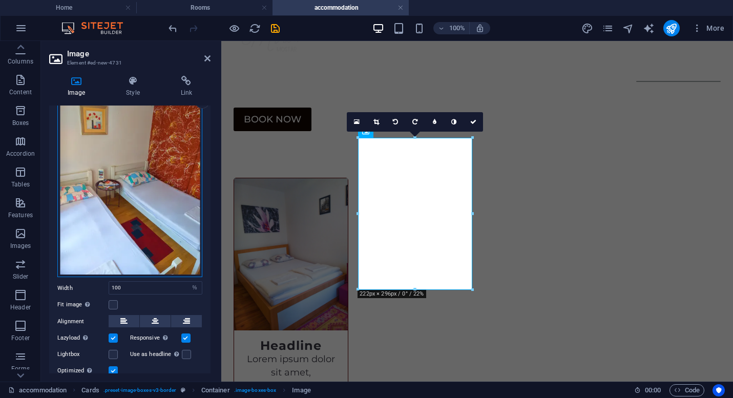
click at [118, 201] on div "Drag files here, click to choose files or select files from Files or our free s…" at bounding box center [129, 182] width 145 height 192
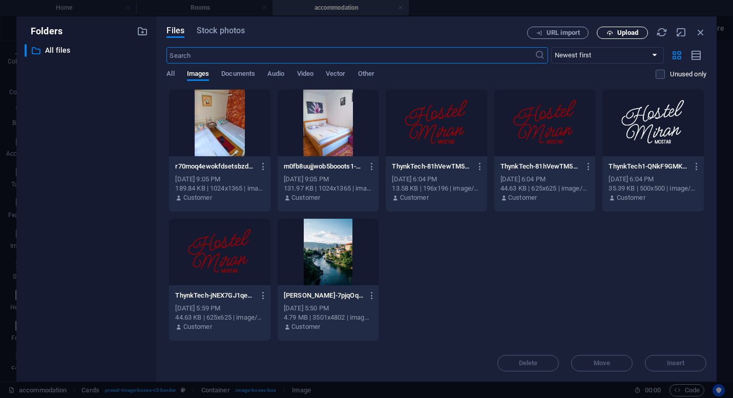
click at [616, 33] on span "Upload" at bounding box center [623, 33] width 42 height 7
click at [704, 35] on icon "button" at bounding box center [700, 32] width 11 height 11
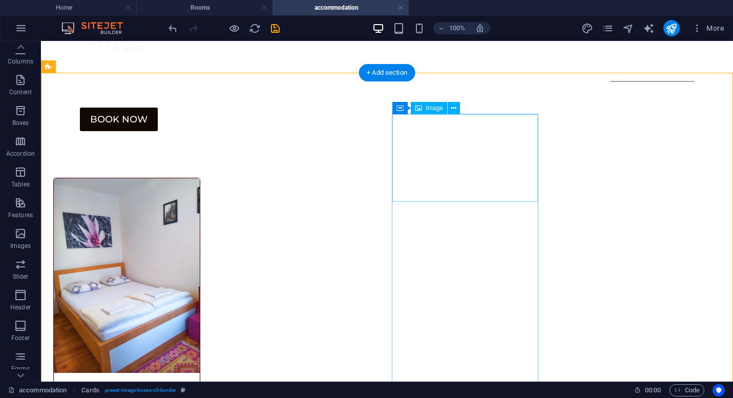
click at [435, 107] on span "Image" at bounding box center [434, 108] width 17 height 6
click at [429, 107] on span "Image" at bounding box center [434, 108] width 17 height 6
click at [428, 110] on span "Image" at bounding box center [434, 108] width 17 height 6
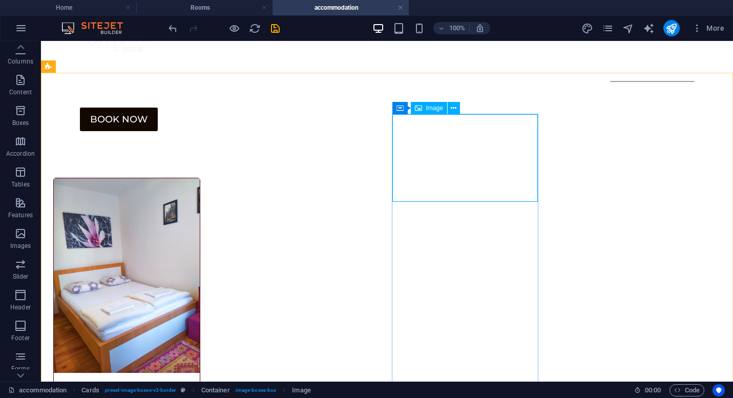
select select "%"
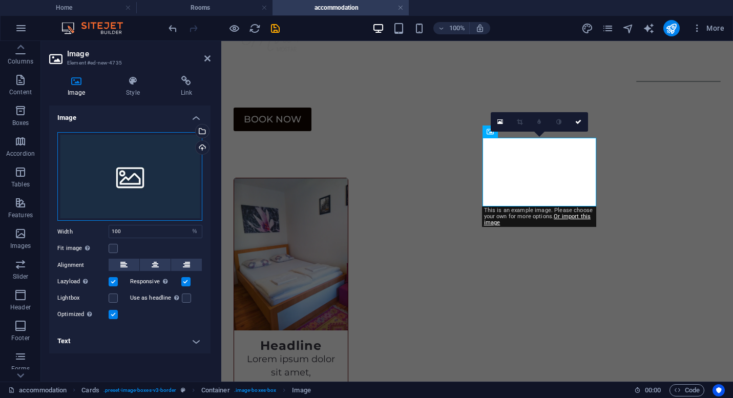
click at [139, 180] on div "Drag files here, click to choose files or select files from Files or our free s…" at bounding box center [129, 176] width 145 height 89
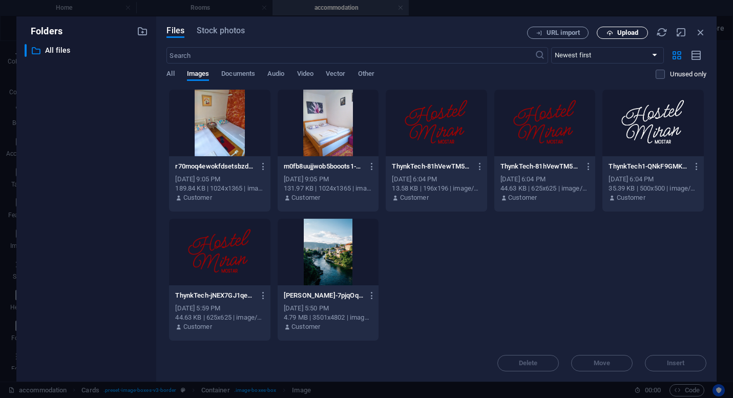
click at [608, 34] on icon "button" at bounding box center [610, 33] width 7 height 7
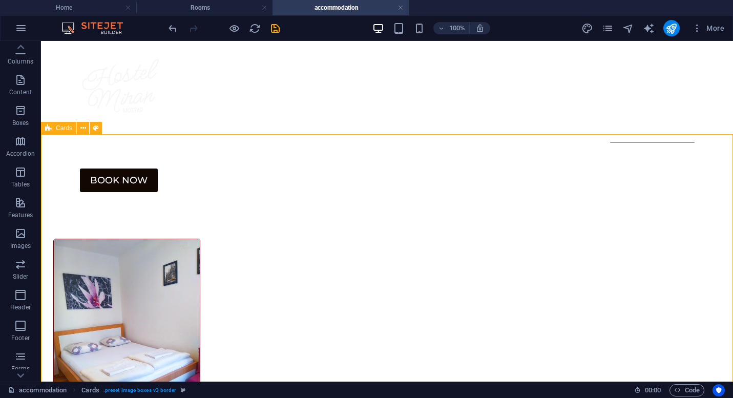
scroll to position [0, 0]
